Goal: Information Seeking & Learning: Learn about a topic

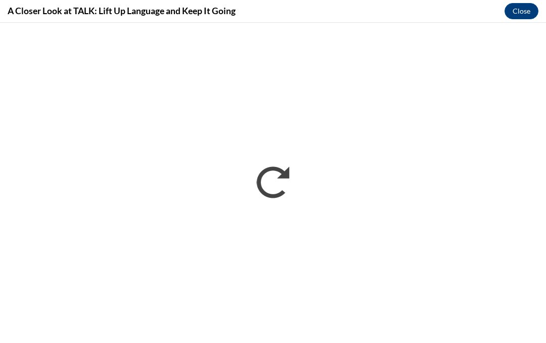
scroll to position [615, 0]
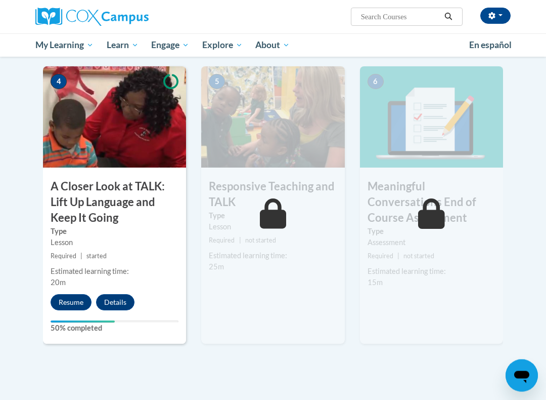
scroll to position [493, 0]
click at [69, 295] on button "Resume" at bounding box center [71, 302] width 41 height 16
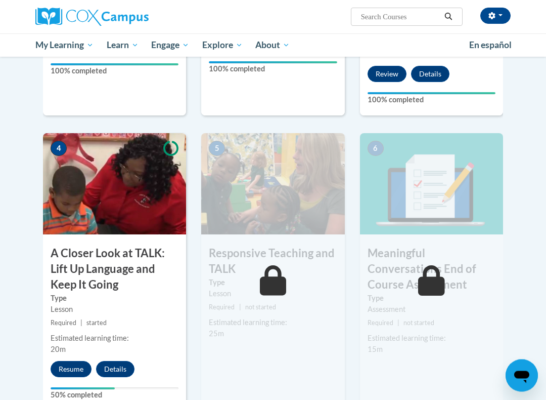
scroll to position [426, 0]
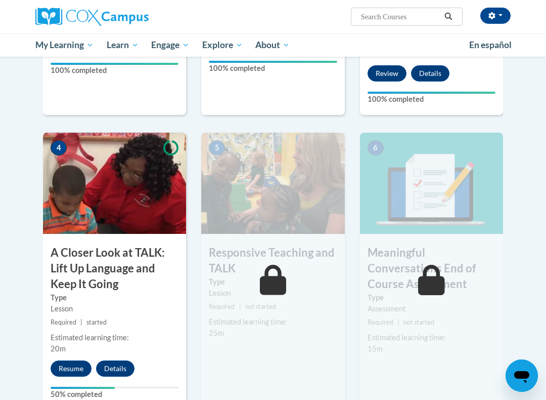
click at [67, 342] on button "Resume" at bounding box center [71, 368] width 41 height 16
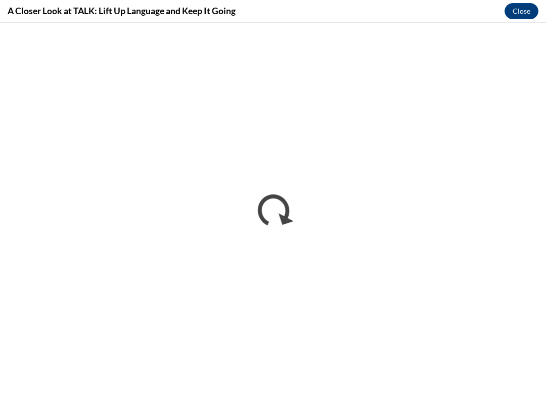
scroll to position [0, 0]
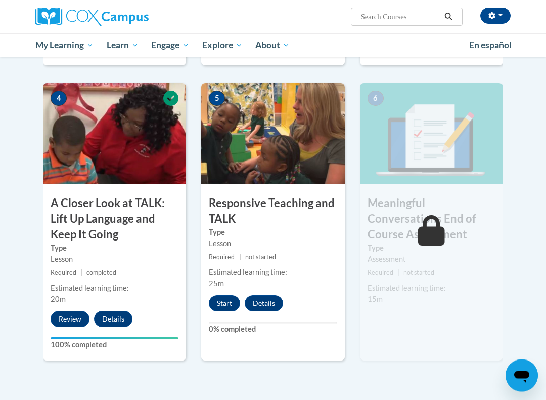
scroll to position [478, 0]
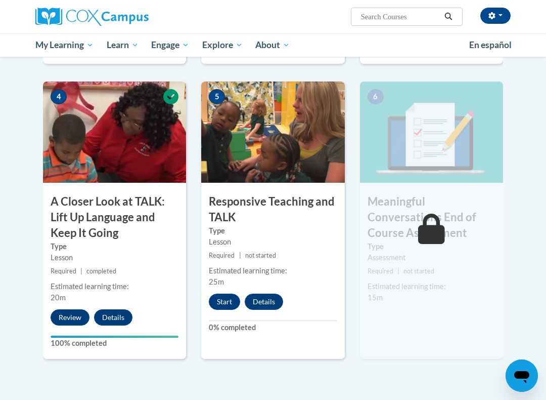
click at [227, 294] on button "Start" at bounding box center [224, 301] width 31 height 16
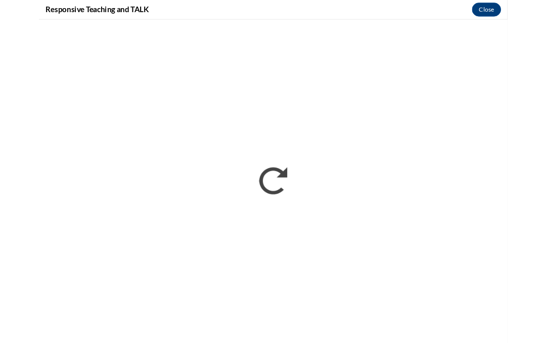
scroll to position [506, 0]
